Goal: Find specific page/section: Find specific page/section

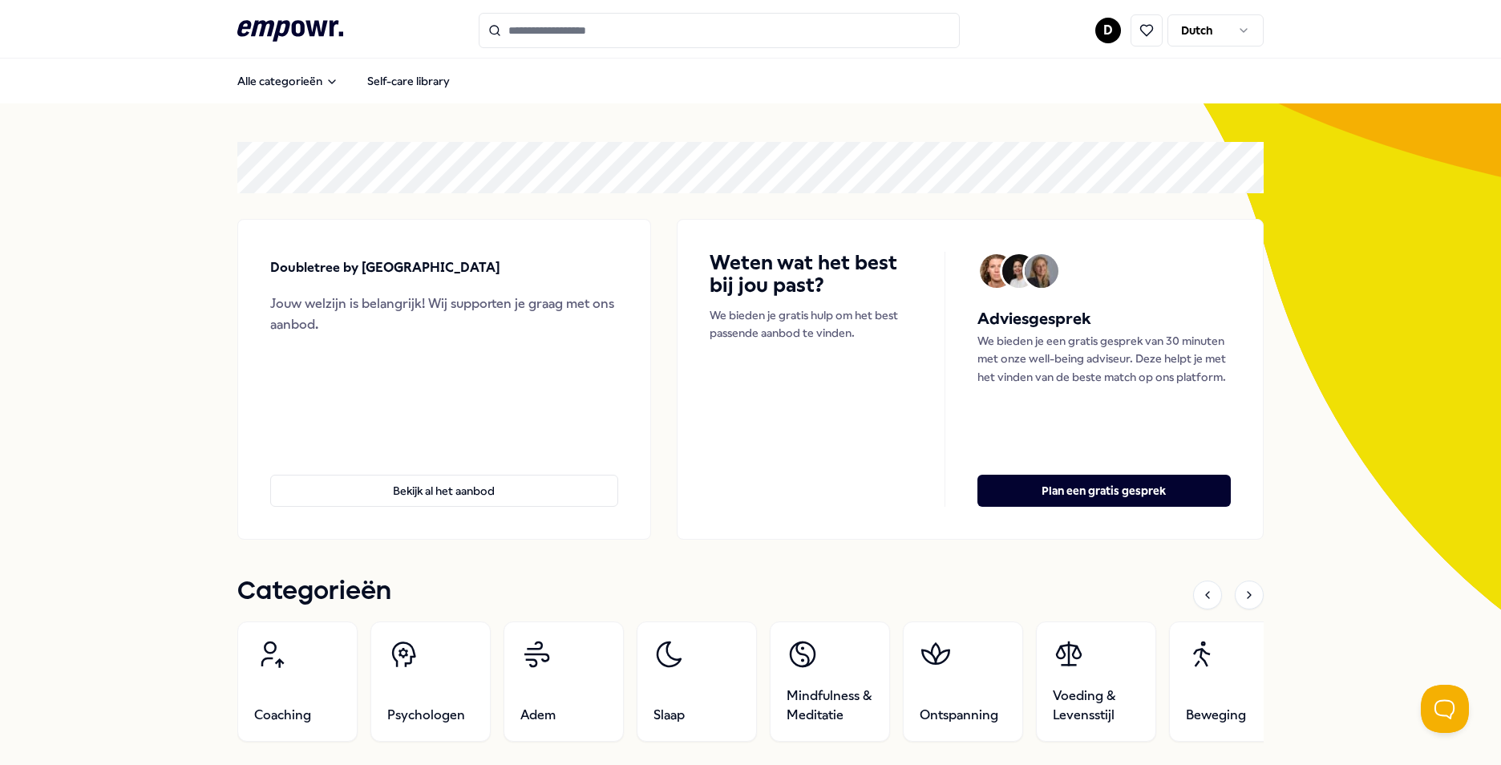
scroll to position [1123, 0]
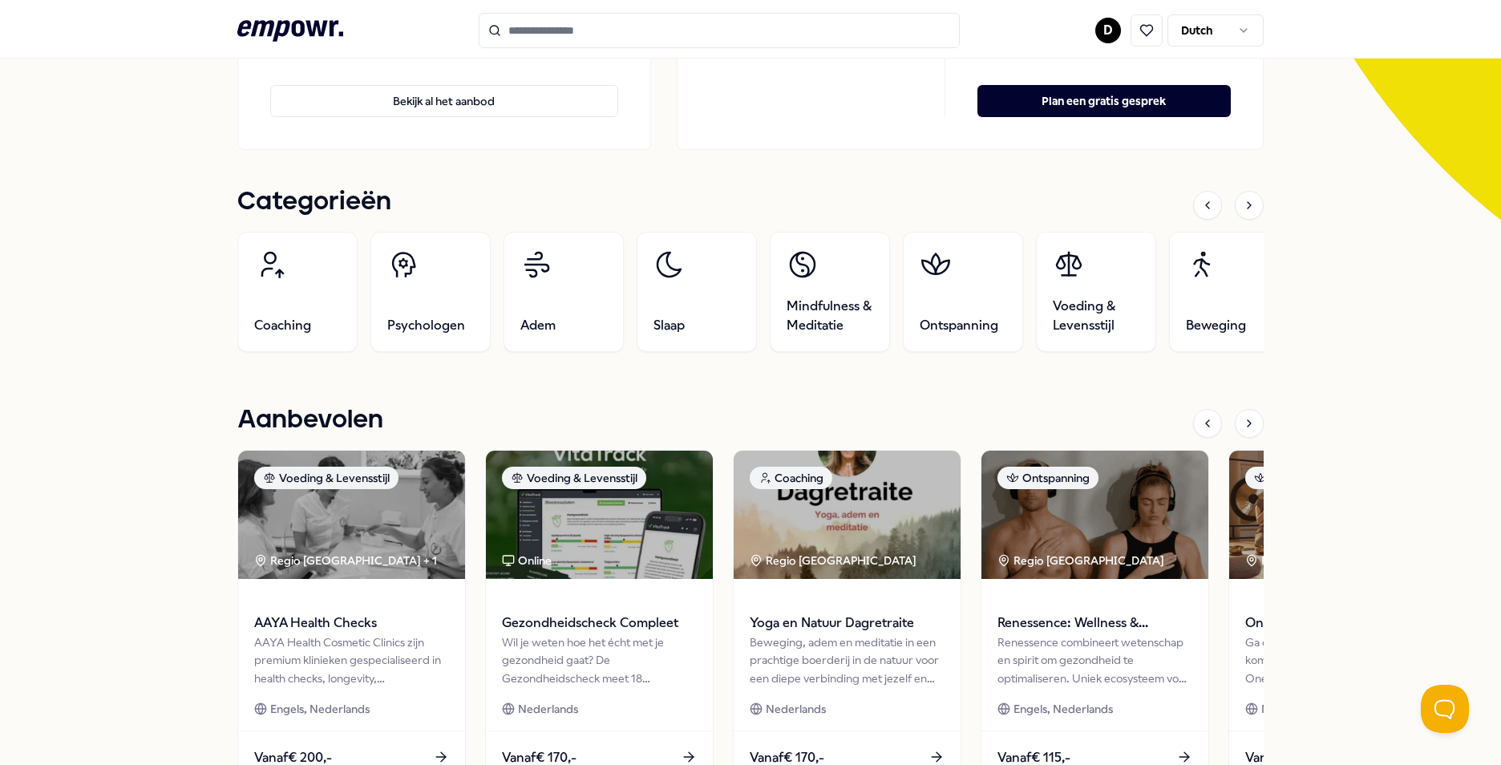
scroll to position [0, 0]
